Goal: Communication & Community: Answer question/provide support

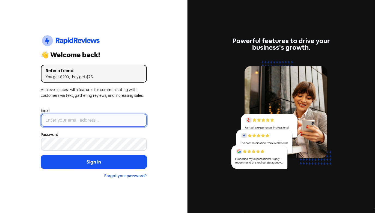
click at [84, 121] on input "email" at bounding box center [94, 120] width 106 height 13
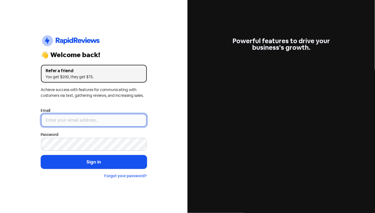
type input "[EMAIL_ADDRESS][DOMAIN_NAME]"
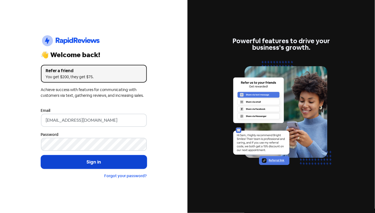
click at [104, 164] on button "Sign in" at bounding box center [94, 162] width 106 height 14
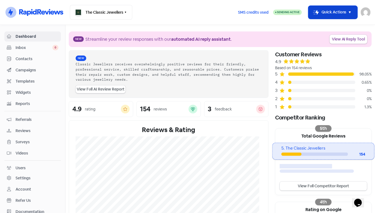
click at [328, 14] on button "Icon For Thunder-move Quick Actions" at bounding box center [333, 12] width 49 height 13
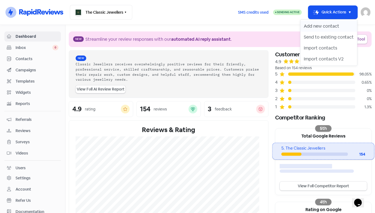
click at [327, 27] on button "Add new contact" at bounding box center [329, 26] width 57 height 11
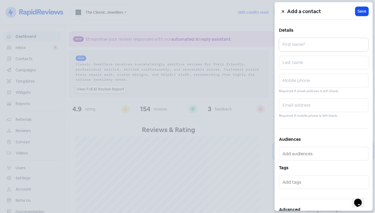
click at [306, 46] on input "text" at bounding box center [324, 45] width 90 height 14
type input "Julie"
type input "Francesca"
click at [315, 72] on div "Add a contact Icon For Loading Save Details Julie First name* Francesca Last na…" at bounding box center [324, 106] width 98 height 208
click at [313, 83] on input "text" at bounding box center [324, 81] width 90 height 14
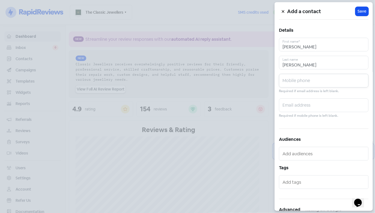
paste input "0403 755 100"
type input "0403 755 100"
click at [363, 11] on span "Save" at bounding box center [362, 11] width 9 height 6
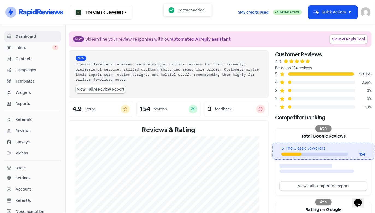
click at [30, 46] on span "Inbox" at bounding box center [34, 48] width 37 height 6
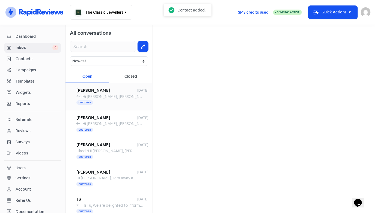
click at [95, 98] on span "Hi Rebecca, Jess here from The Classic Jewellers. Just letting you know I’ve em…" at bounding box center [306, 96] width 446 height 5
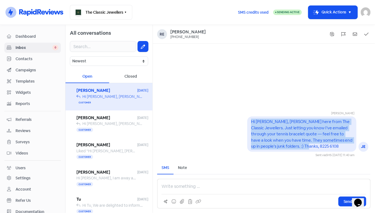
drag, startPoint x: 298, startPoint y: 145, endPoint x: 251, endPoint y: 123, distance: 52.4
click at [251, 123] on div "Hi Rebecca, Jess here from The Classic Jewellers. Just letting you know I’ve em…" at bounding box center [302, 133] width 109 height 35
copy pre "Hi Rebecca, Jess here from The Classic Jewellers. Just letting you know I’ve em…"
click at [289, 131] on div "Hi Rebecca, Jess here from The Classic Jewellers. Just letting you know I’ve em…" at bounding box center [302, 134] width 102 height 31
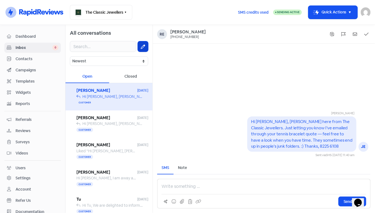
click at [141, 47] on icon at bounding box center [143, 47] width 4 height 4
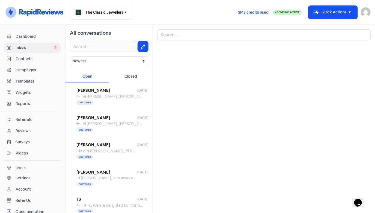
click at [239, 35] on input "text" at bounding box center [264, 34] width 214 height 11
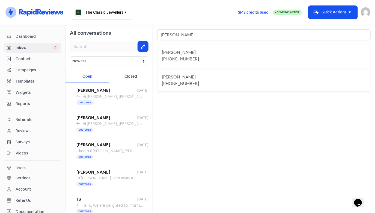
type input "Julie"
click at [237, 60] on div "+61403755100 -" at bounding box center [264, 59] width 204 height 7
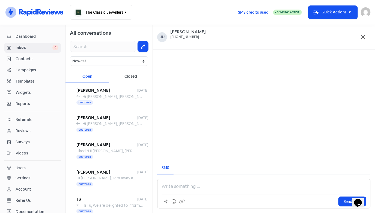
click at [200, 186] on p at bounding box center [264, 186] width 205 height 7
paste div
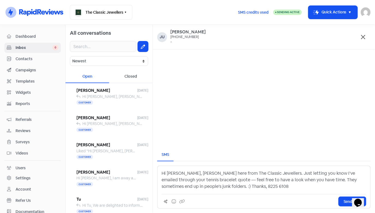
click at [185, 173] on p "Hi Rebecca, Jess here from The Classic Jewellers. Just letting you know I’ve em…" at bounding box center [264, 180] width 205 height 20
drag, startPoint x: 348, startPoint y: 174, endPoint x: 179, endPoint y: 182, distance: 168.5
click at [179, 182] on p "Hi Julie, Jess here from The Classic Jewellers. Just letting you know I’ve emai…" at bounding box center [264, 180] width 205 height 20
click at [296, 186] on p "Hi Julie, Jess here from The Classic Jewellers. Just letting you know I’ve emai…" at bounding box center [264, 180] width 205 height 20
click at [349, 174] on p "Hi Julie, Jess here from The Classic Jewellers. Just letting you know I’ve emai…" at bounding box center [264, 180] width 205 height 20
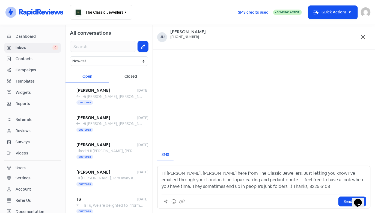
click at [165, 181] on p "Hi Julie, Jess here from The Classic Jewellers. Just letting you know I’ve emai…" at bounding box center [264, 180] width 205 height 20
click at [173, 180] on p "Hi Julie, Jess here from The Classic Jewellers. Just letting you know I’ve emai…" at bounding box center [264, 180] width 205 height 20
click at [187, 182] on p "Hi Julie, Jess here from The Classic Jewellers. Just letting you know I’ve emai…" at bounding box center [264, 180] width 205 height 20
click at [211, 180] on p "Hi Julie, Jess here from The Classic Jewellers. Just letting you know I’ve emai…" at bounding box center [264, 180] width 205 height 20
click at [222, 180] on p "Hi Julie, Jess here from The Classic Jewellers. Just letting you know I’ve emai…" at bounding box center [264, 180] width 205 height 20
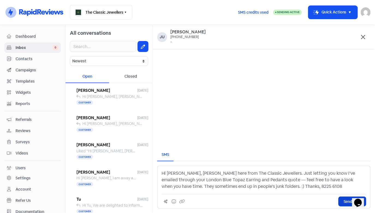
click at [342, 201] on button "Send SMS" at bounding box center [353, 201] width 28 height 10
